Goal: Information Seeking & Learning: Learn about a topic

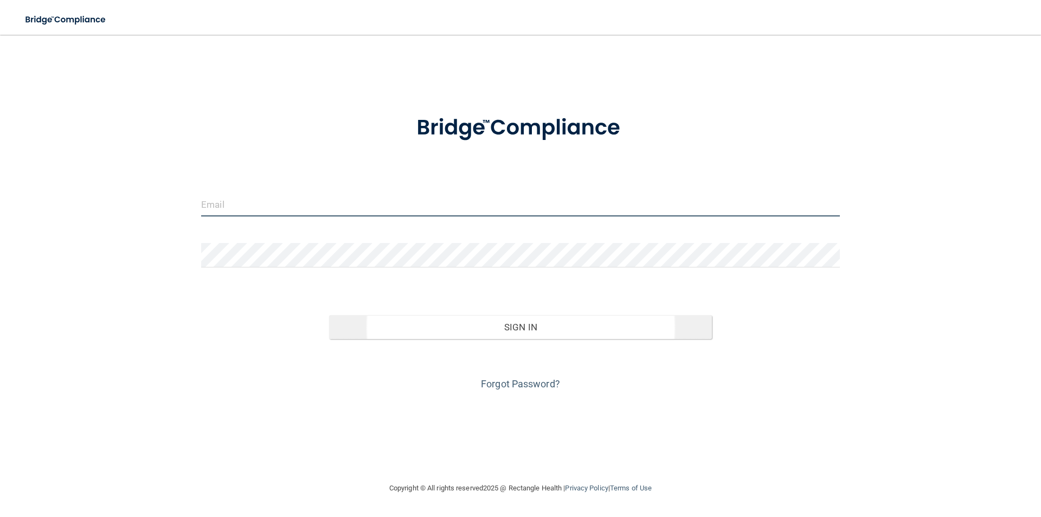
type input "[EMAIL_ADDRESS][DOMAIN_NAME]"
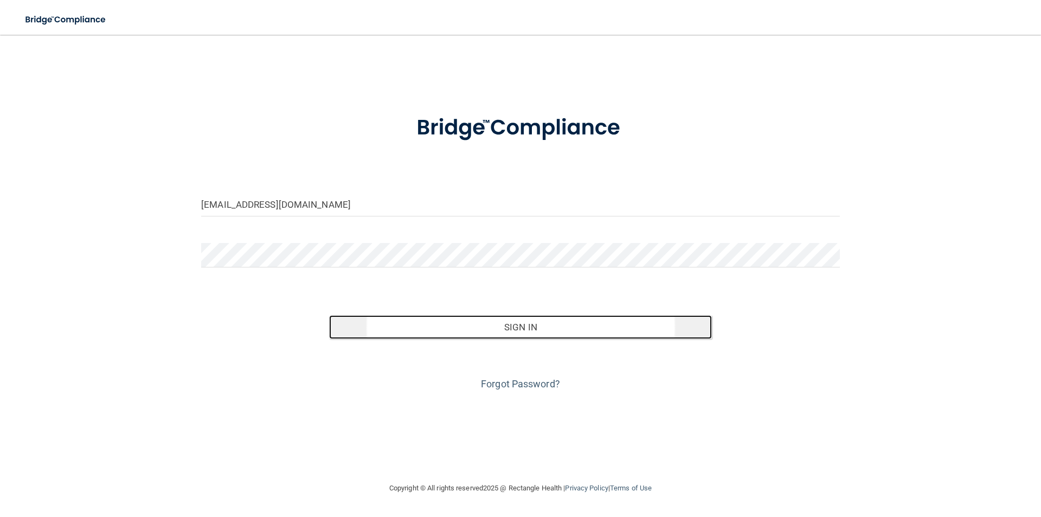
click at [529, 329] on button "Sign In" at bounding box center [520, 327] width 383 height 24
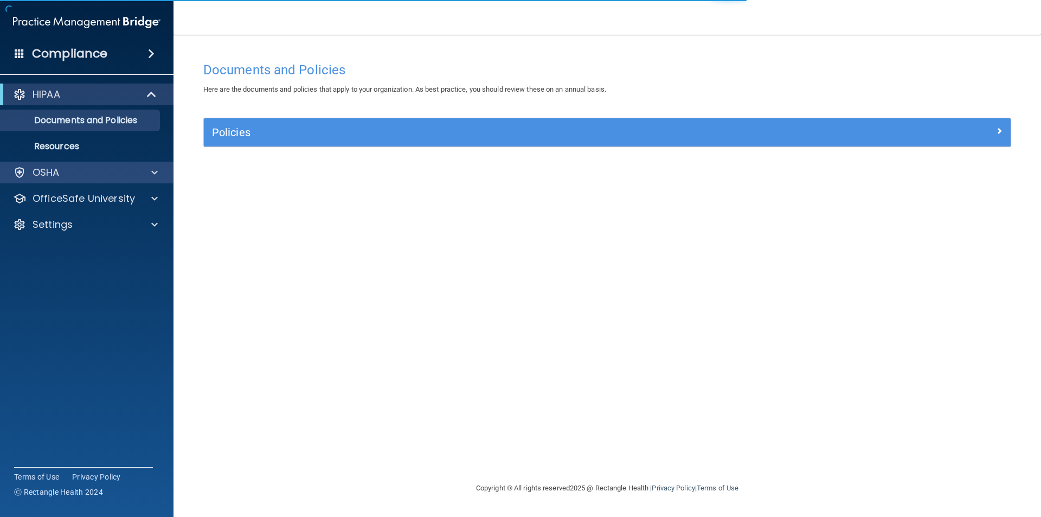
click at [47, 164] on div "OSHA" at bounding box center [87, 173] width 174 height 22
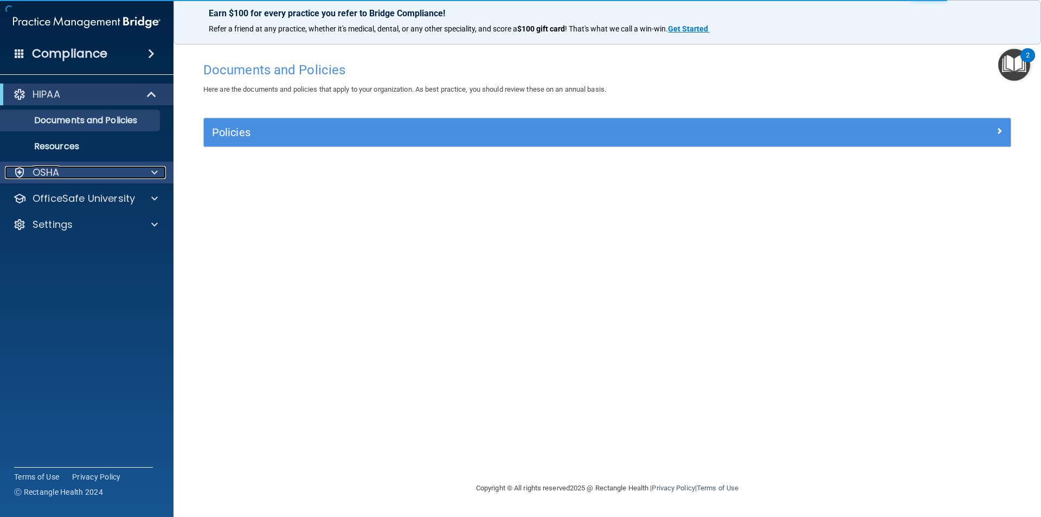
click at [91, 177] on div "OSHA" at bounding box center [72, 172] width 135 height 13
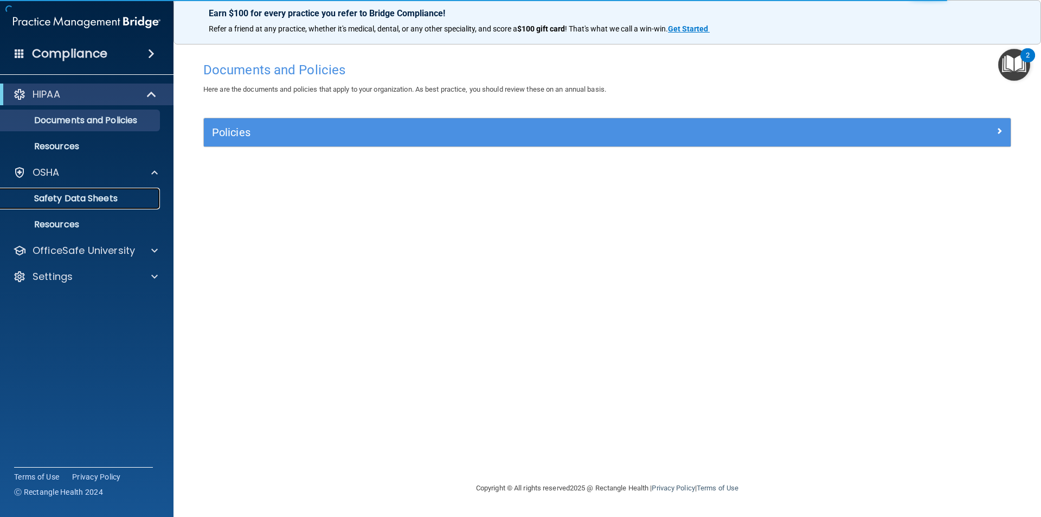
click at [76, 196] on p "Safety Data Sheets" at bounding box center [81, 198] width 148 height 11
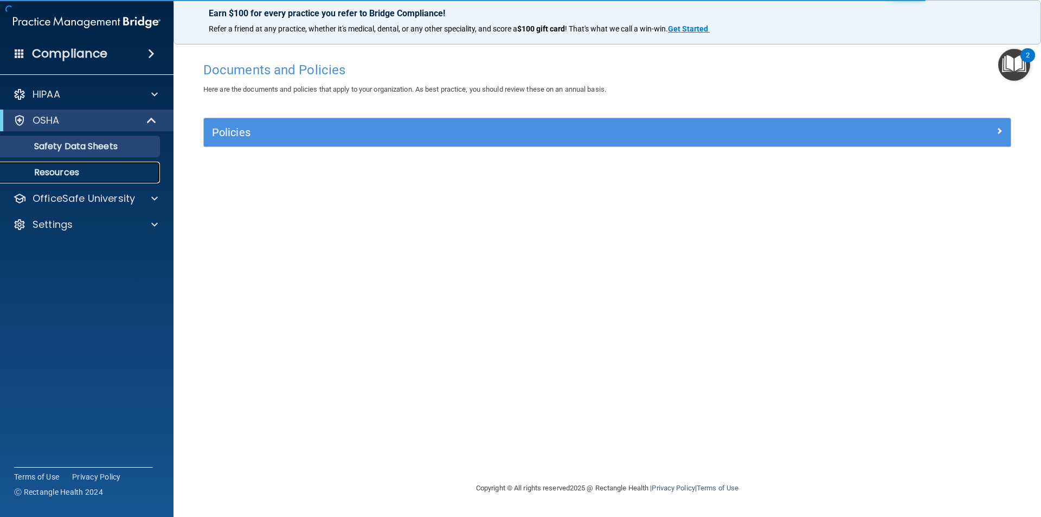
click at [66, 178] on link "Resources" at bounding box center [74, 173] width 171 height 22
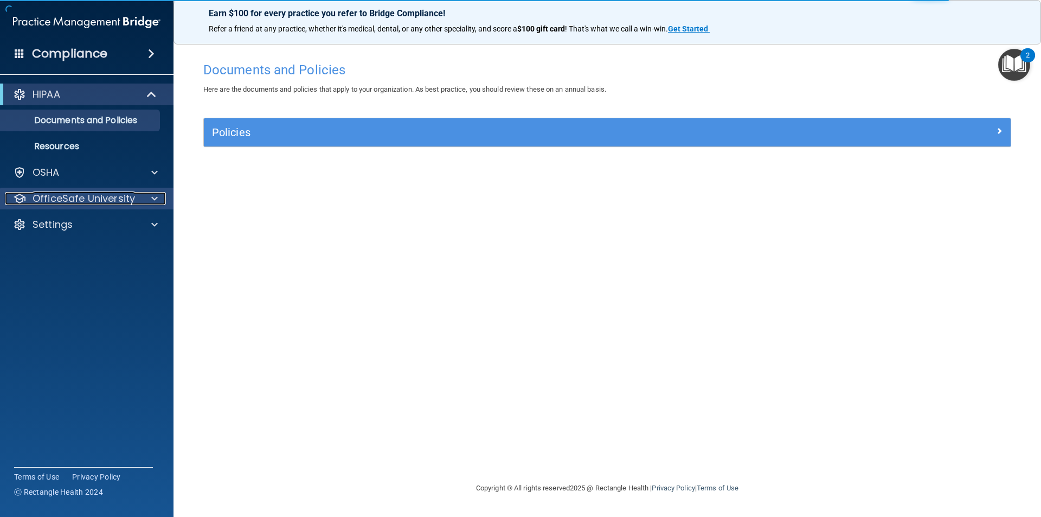
click at [105, 202] on p "OfficeSafe University" at bounding box center [84, 198] width 103 height 13
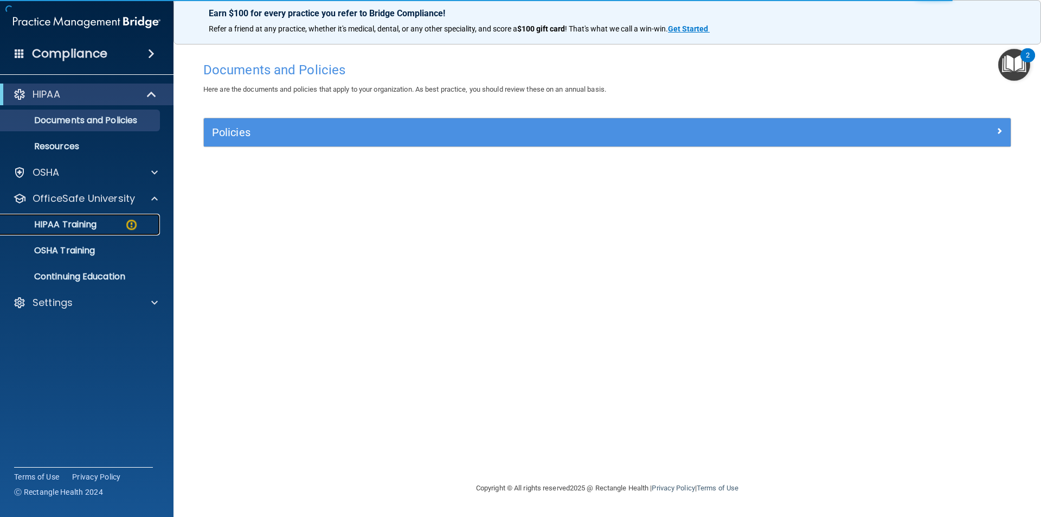
click at [97, 226] on p "HIPAA Training" at bounding box center [51, 224] width 89 height 11
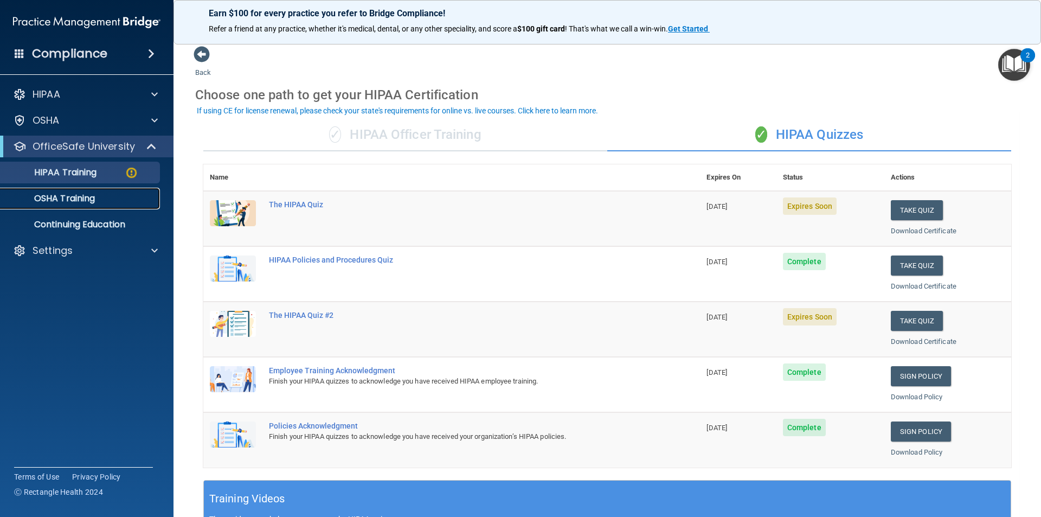
click at [49, 197] on p "OSHA Training" at bounding box center [51, 198] width 88 height 11
